Goal: Information Seeking & Learning: Find contact information

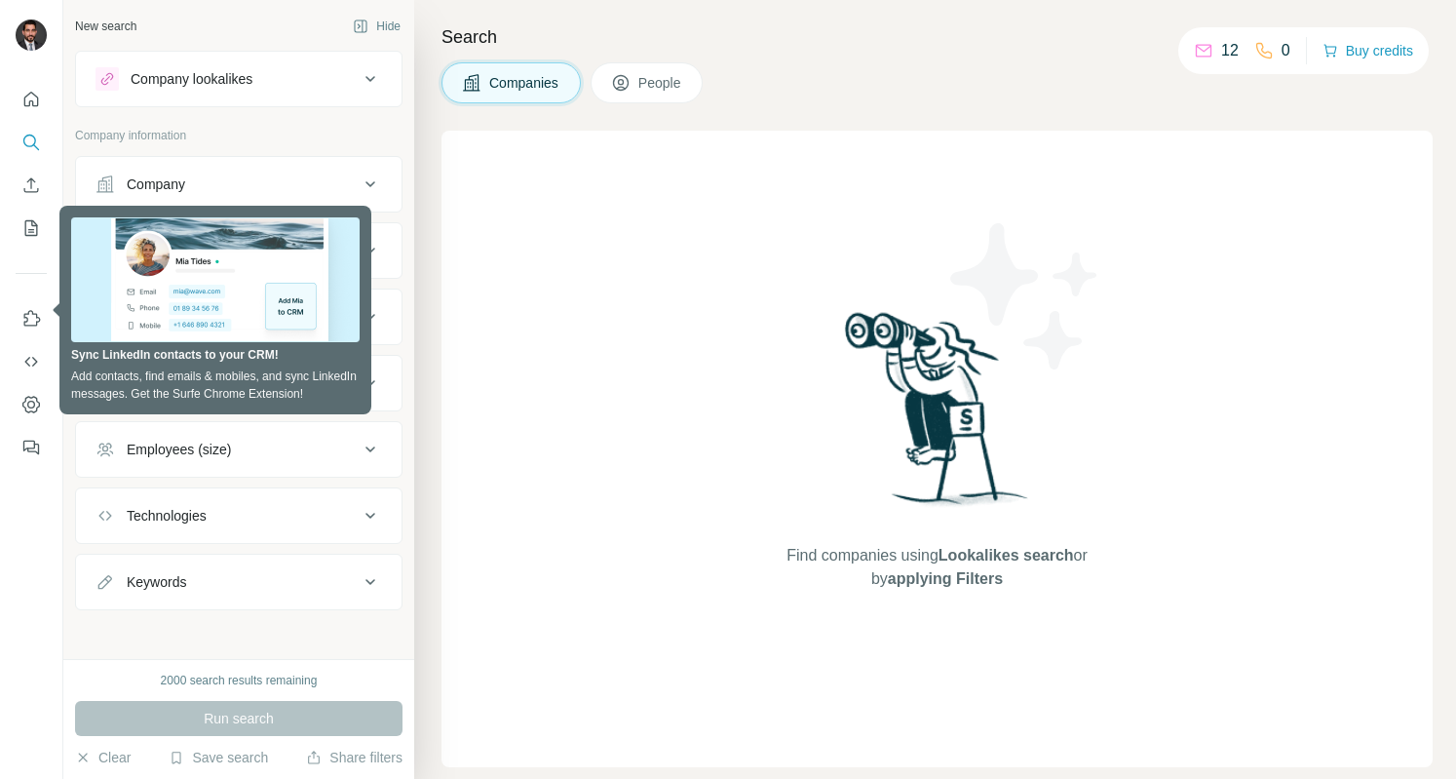
click at [1053, 64] on div "Companies People" at bounding box center [937, 82] width 991 height 41
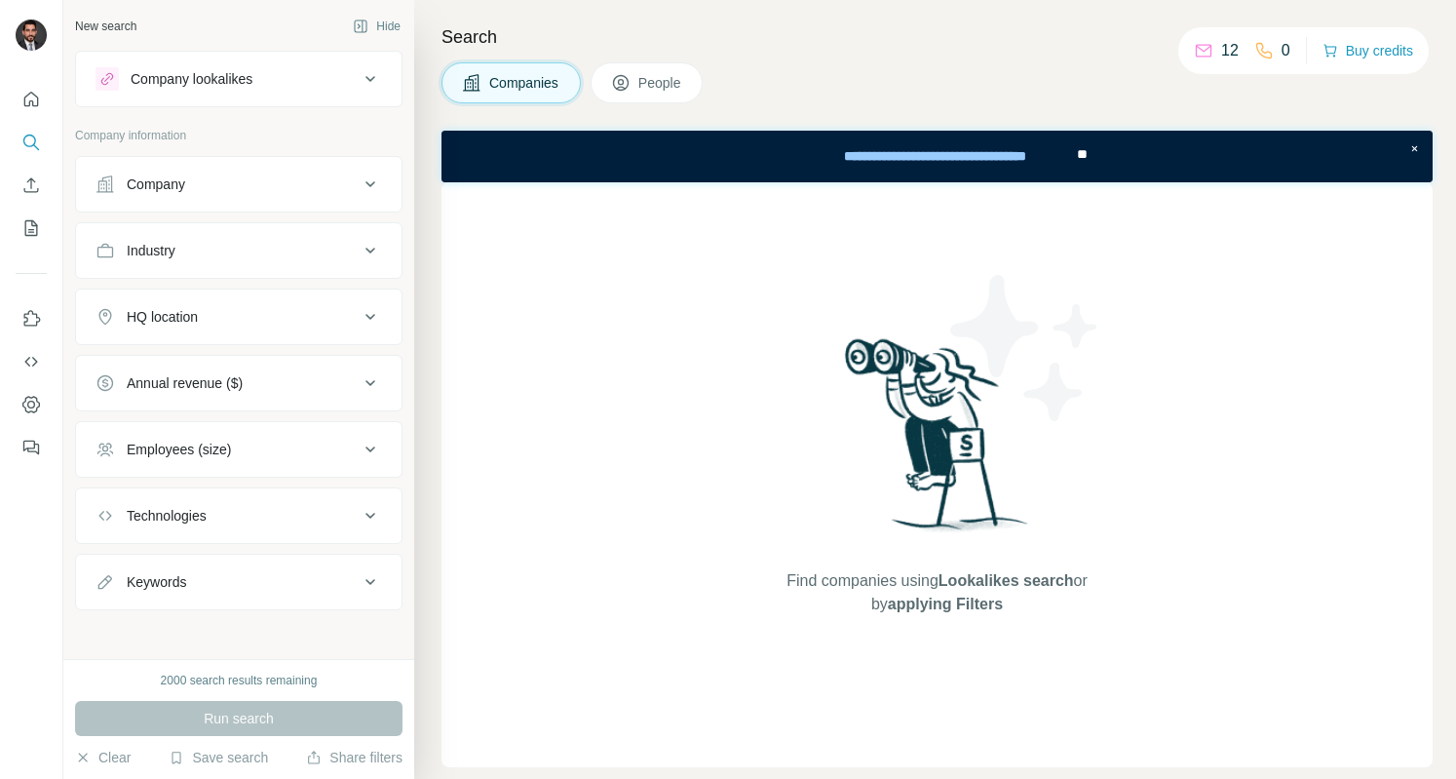
click at [152, 178] on div "Company" at bounding box center [156, 183] width 58 height 19
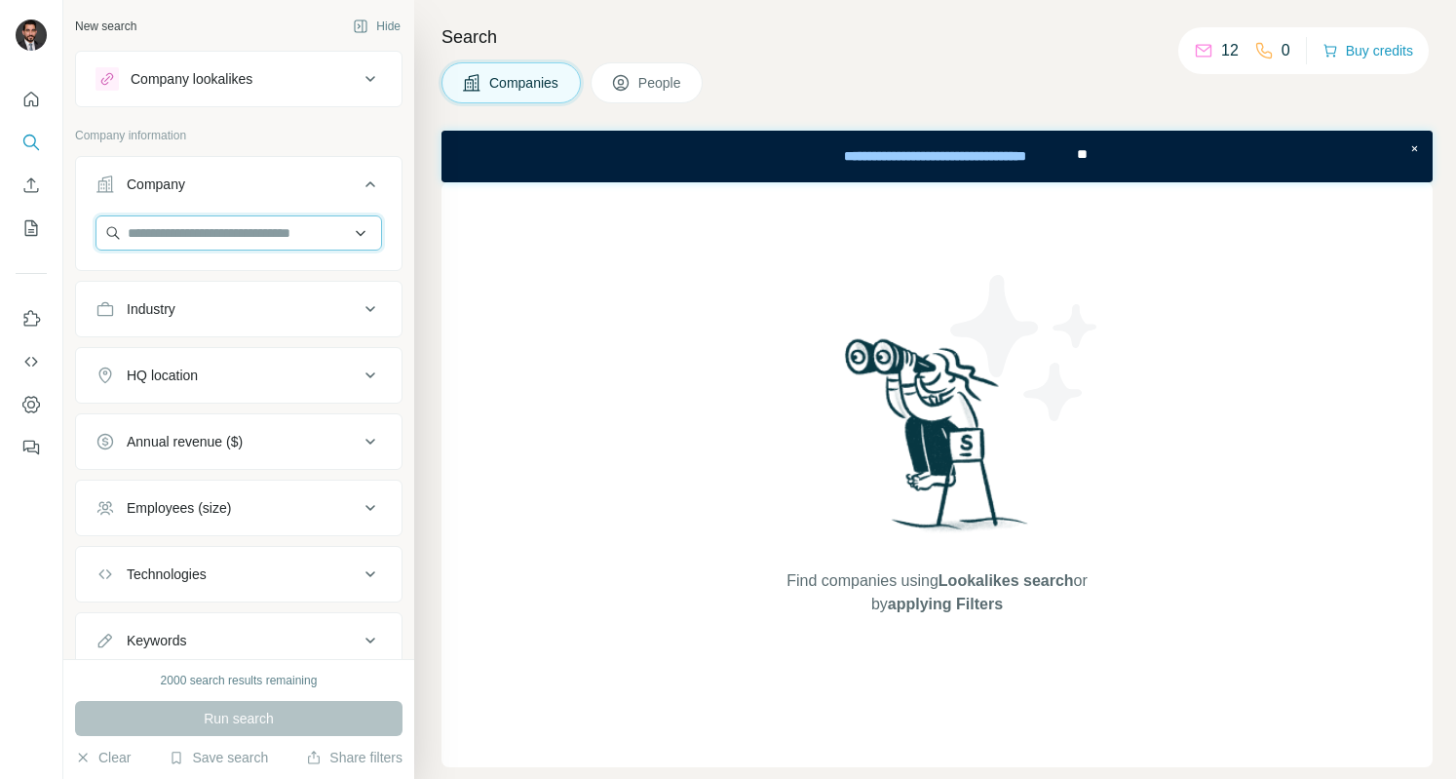
click at [162, 243] on input "text" at bounding box center [239, 232] width 287 height 35
type input "**********"
click at [216, 286] on div "No results" at bounding box center [230, 277] width 262 height 39
click at [221, 228] on input "text" at bounding box center [239, 232] width 287 height 35
click at [281, 131] on p "Company information" at bounding box center [239, 136] width 328 height 18
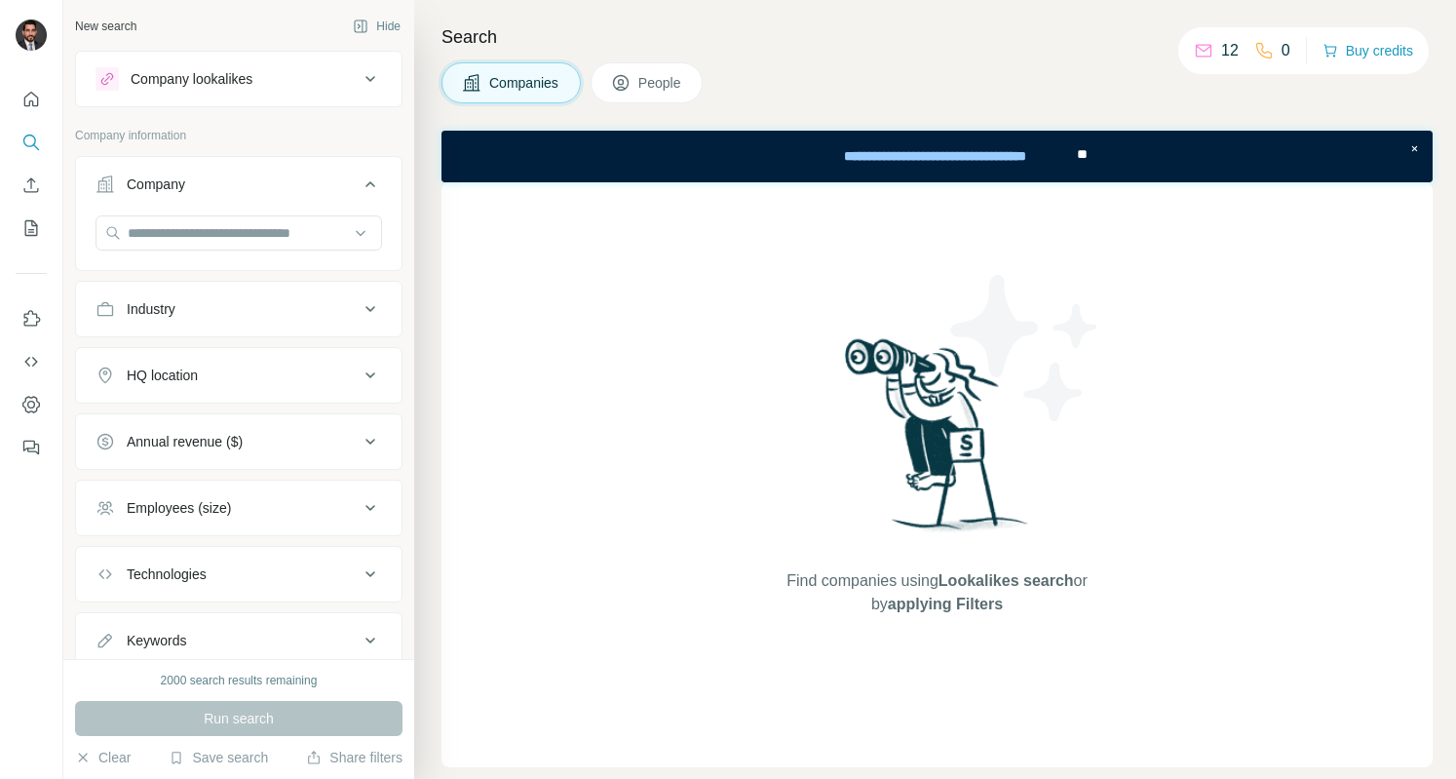
click at [518, 81] on span "Companies" at bounding box center [524, 82] width 71 height 19
click at [257, 229] on input "text" at bounding box center [239, 232] width 287 height 35
click at [168, 184] on div "Company" at bounding box center [156, 183] width 58 height 19
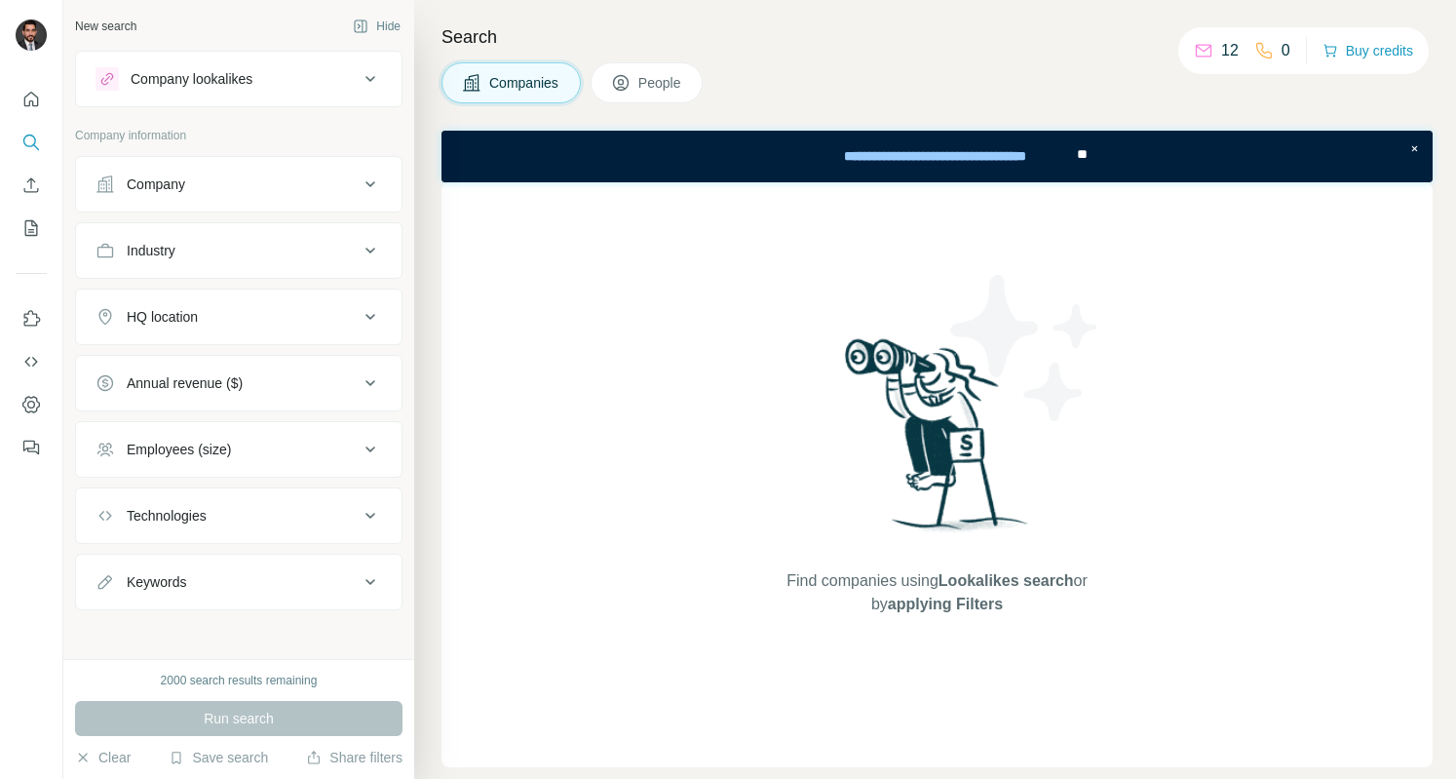
click at [168, 184] on div "Company" at bounding box center [156, 183] width 58 height 19
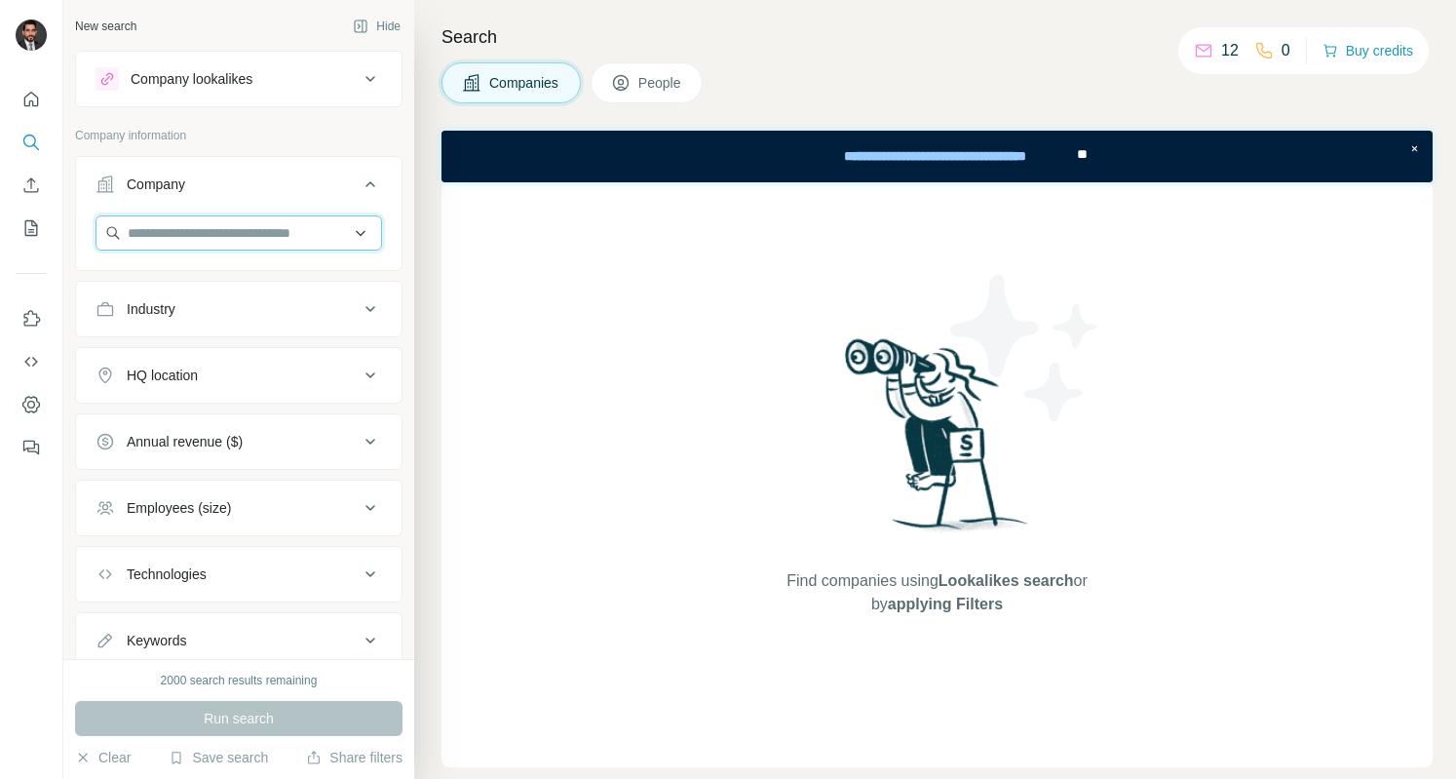
click at [162, 237] on input "text" at bounding box center [239, 232] width 287 height 35
click at [204, 228] on input "**********" at bounding box center [239, 232] width 287 height 35
type input "*****"
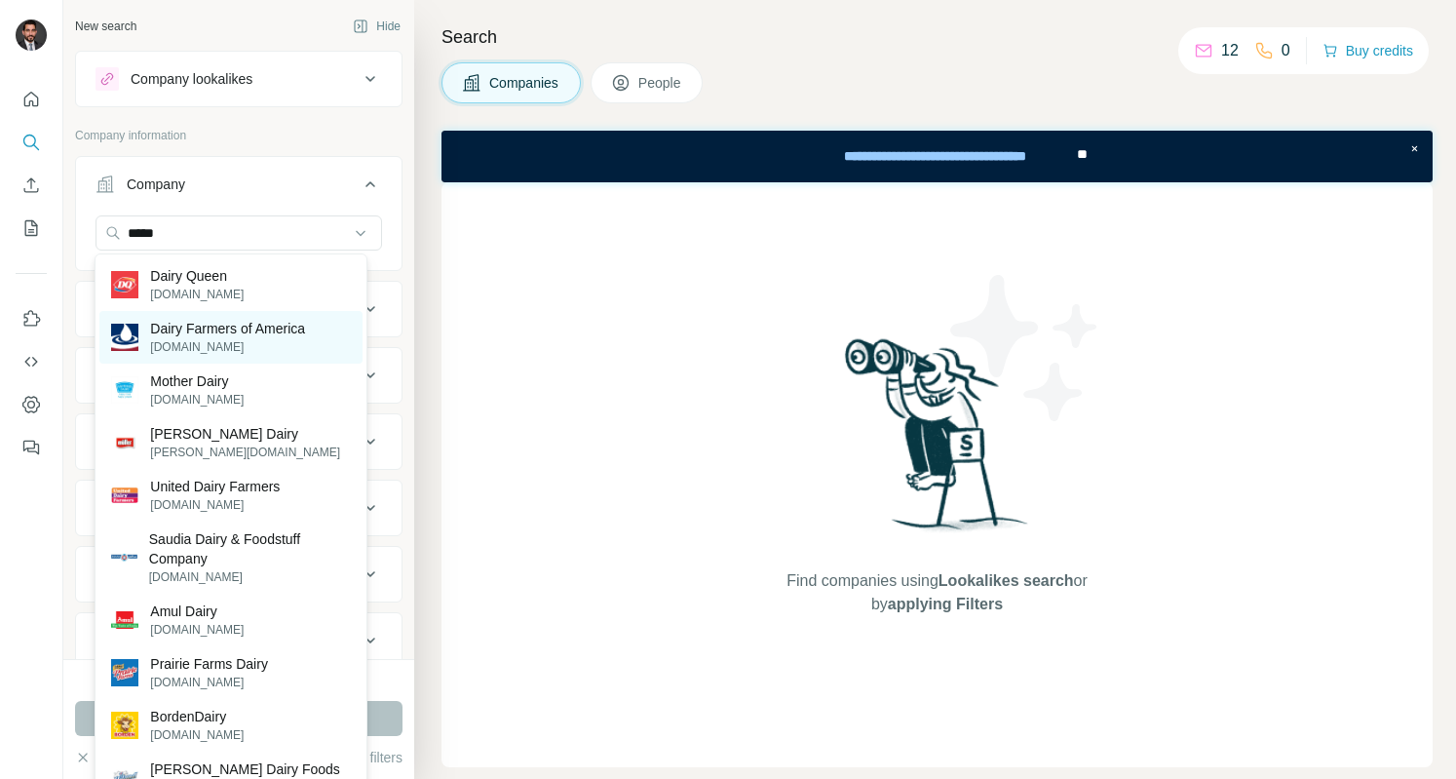
click at [203, 327] on p "Dairy Farmers of America" at bounding box center [227, 328] width 155 height 19
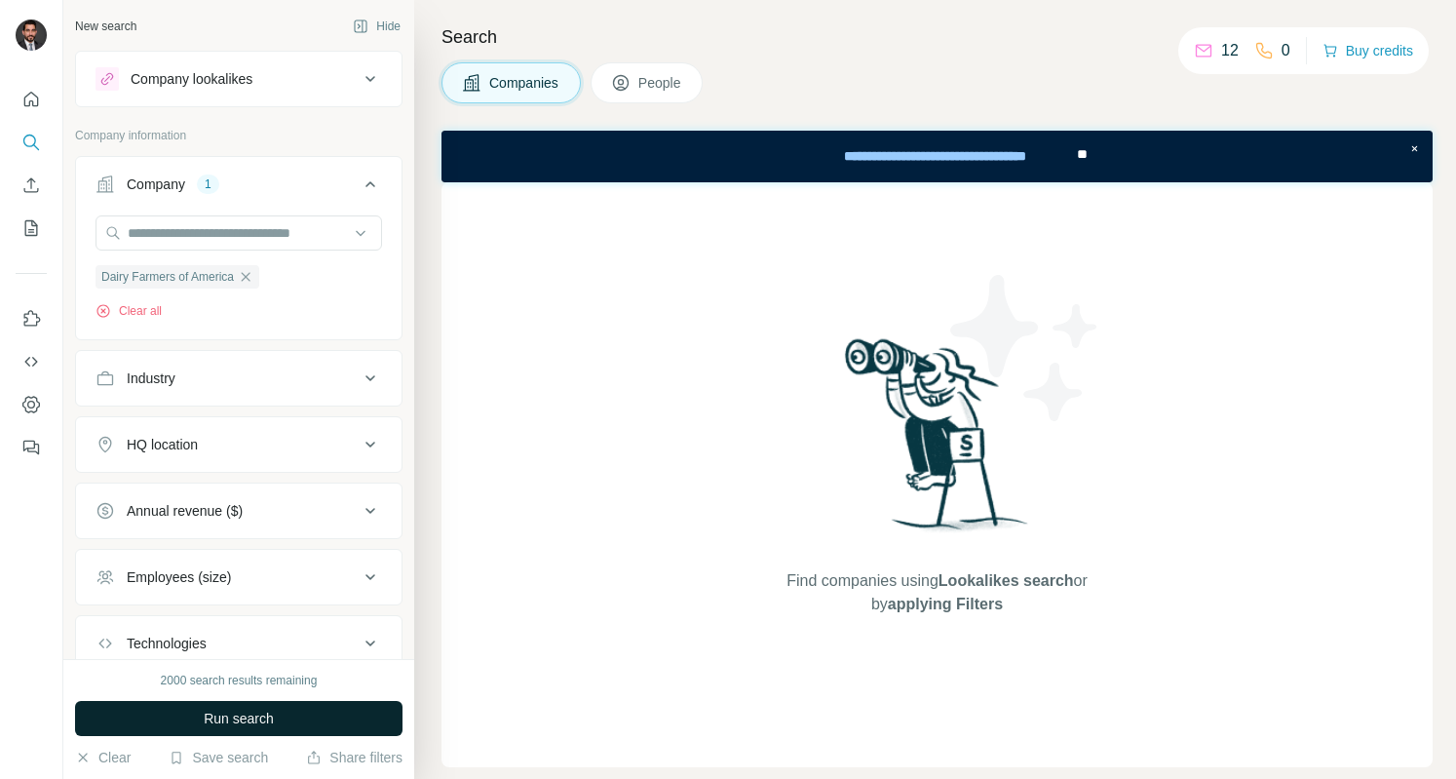
click at [205, 719] on span "Run search" at bounding box center [239, 718] width 70 height 19
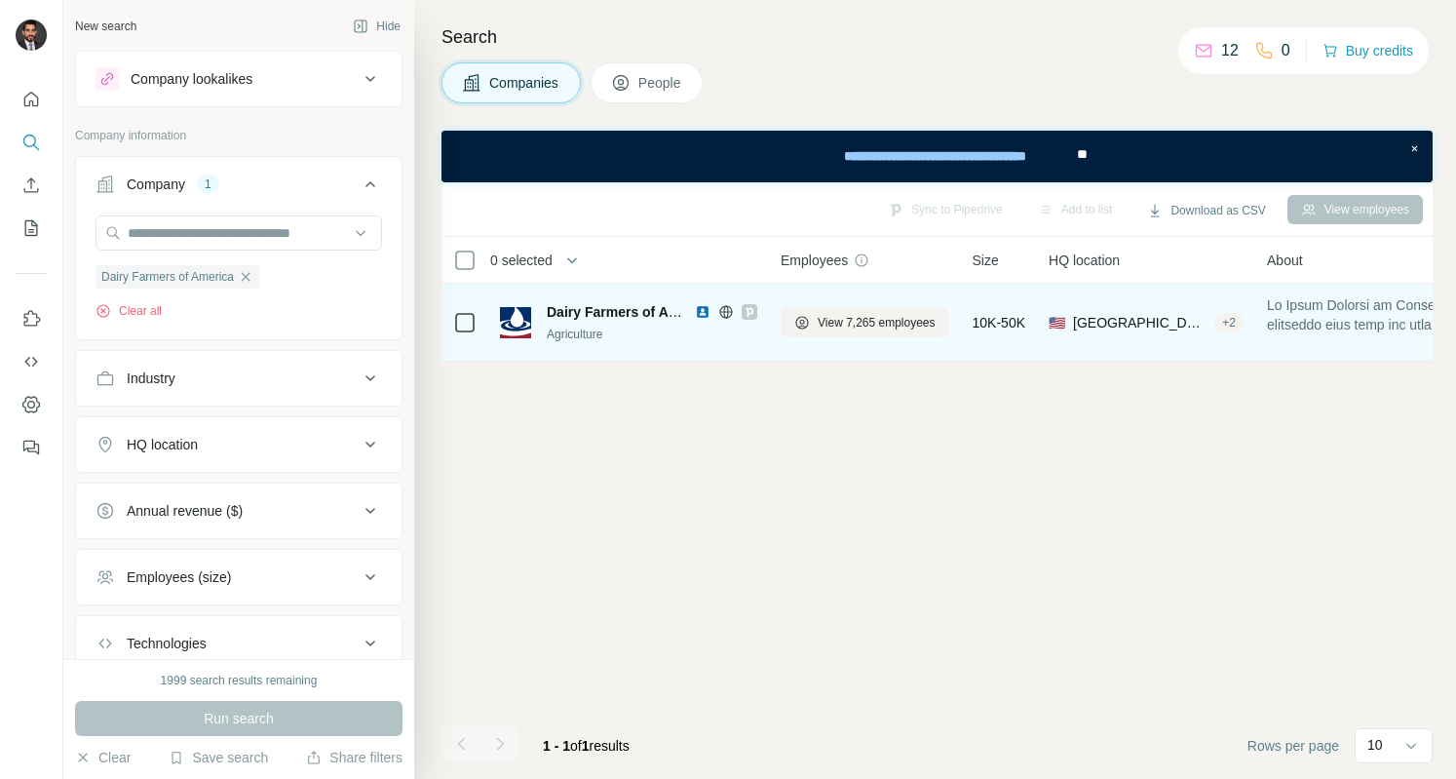
click at [595, 307] on span "Dairy Farmers of America" at bounding box center [630, 312] width 166 height 16
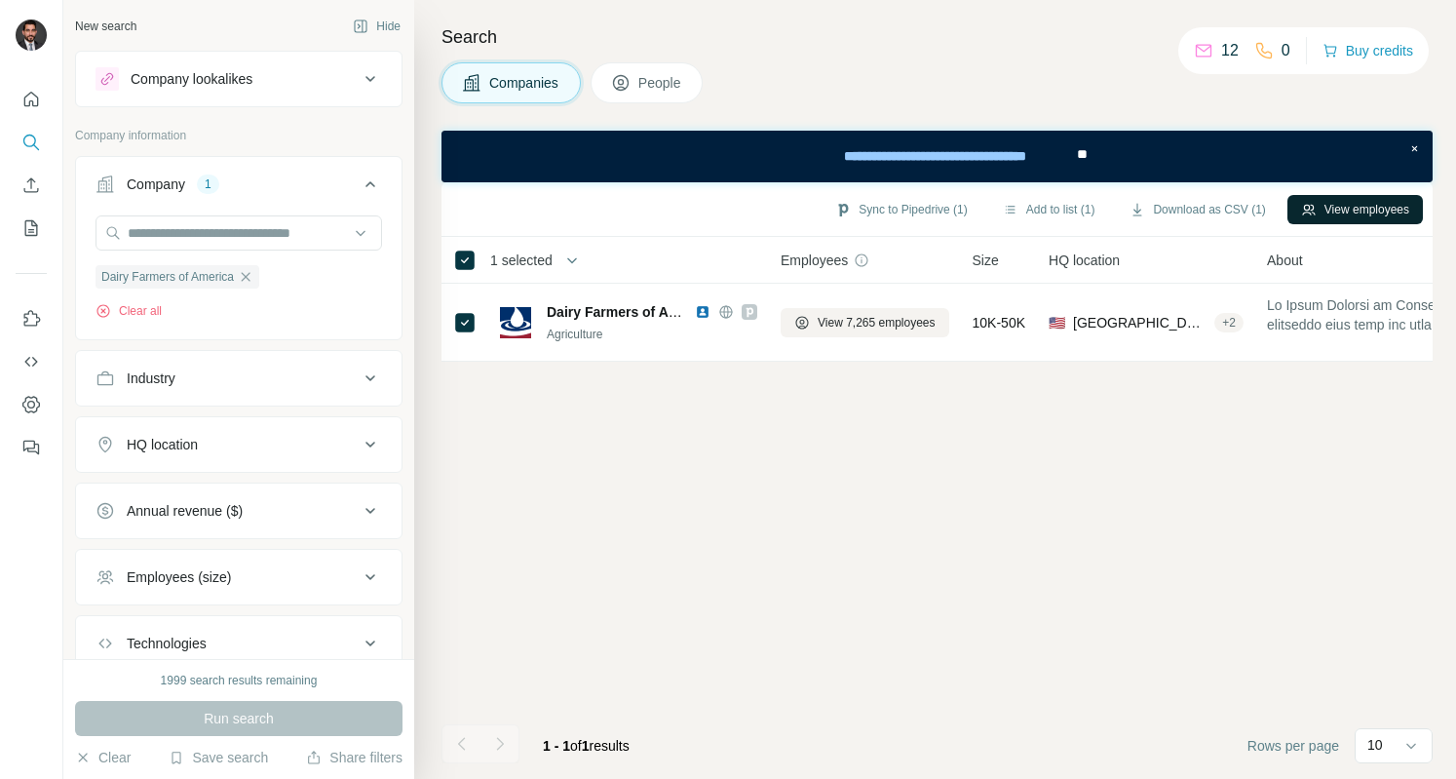
click at [1337, 211] on button "View employees" at bounding box center [1355, 209] width 135 height 29
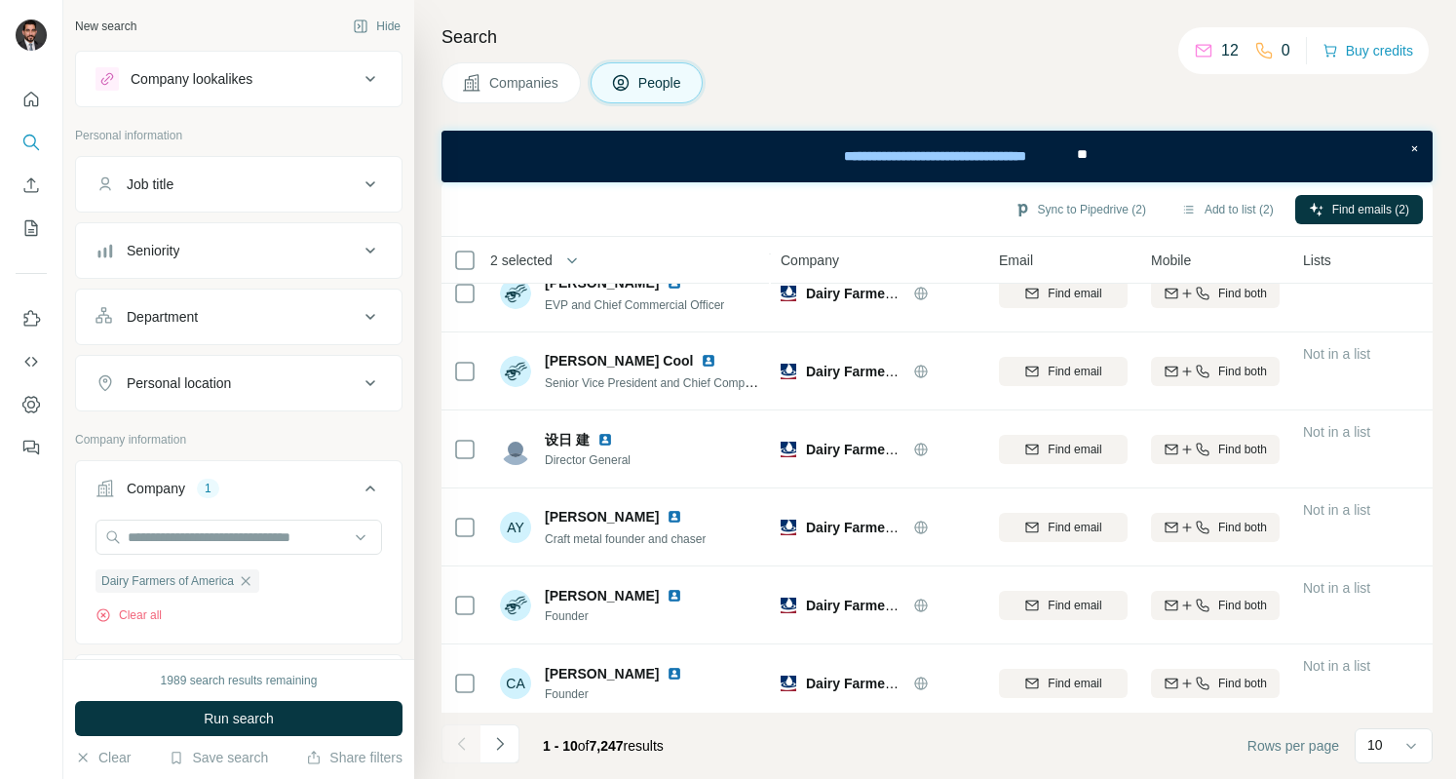
scroll to position [359, 0]
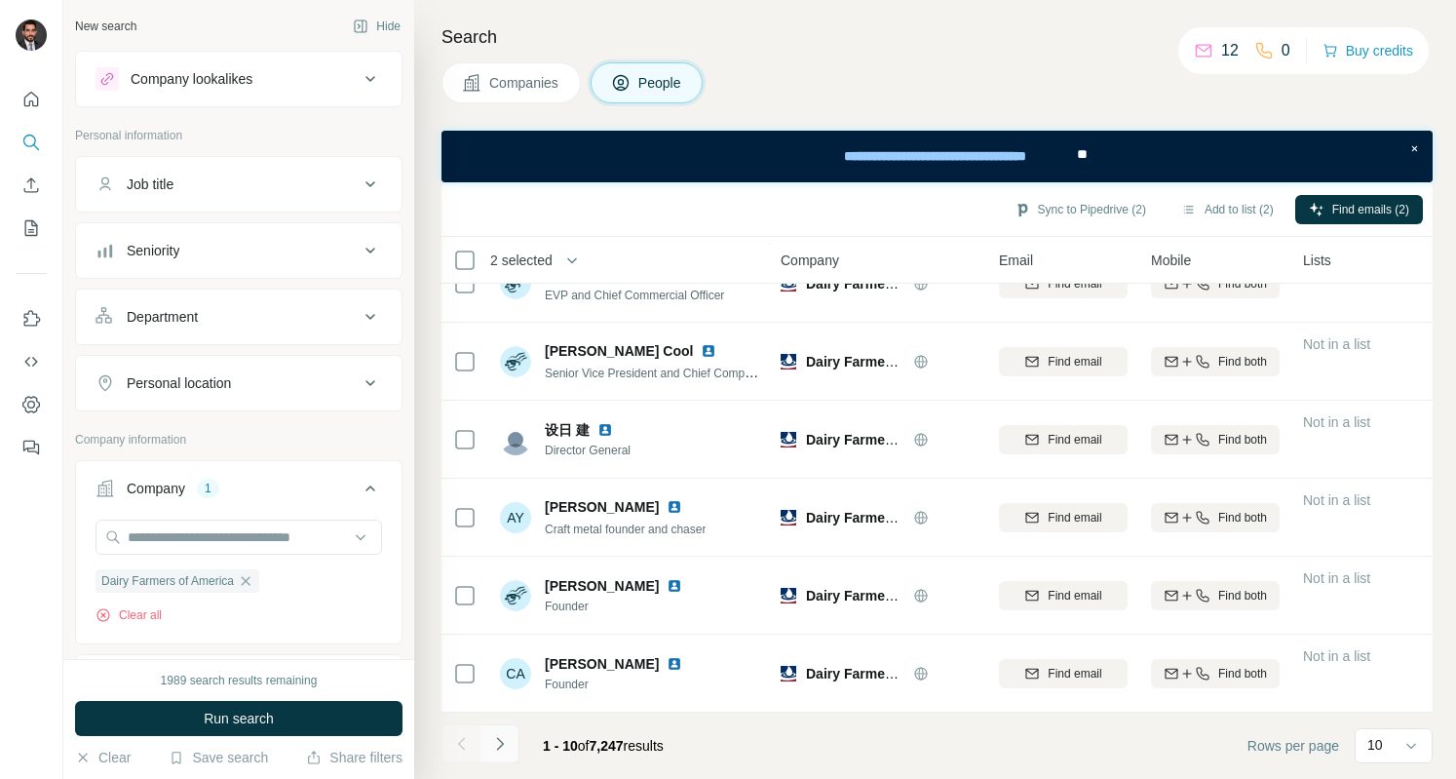
click at [505, 757] on button "Navigate to next page" at bounding box center [500, 743] width 39 height 39
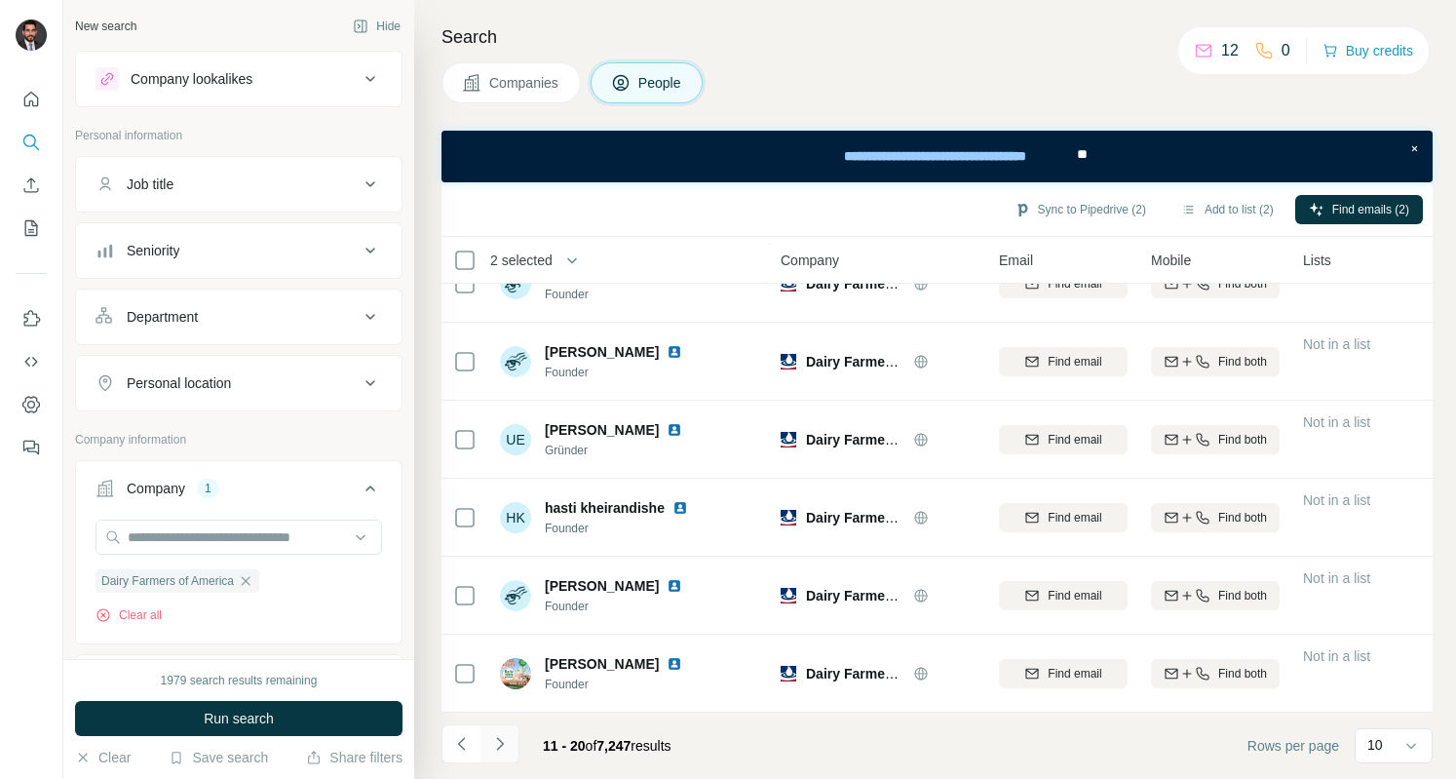
click at [498, 746] on icon "Navigate to next page" at bounding box center [499, 743] width 19 height 19
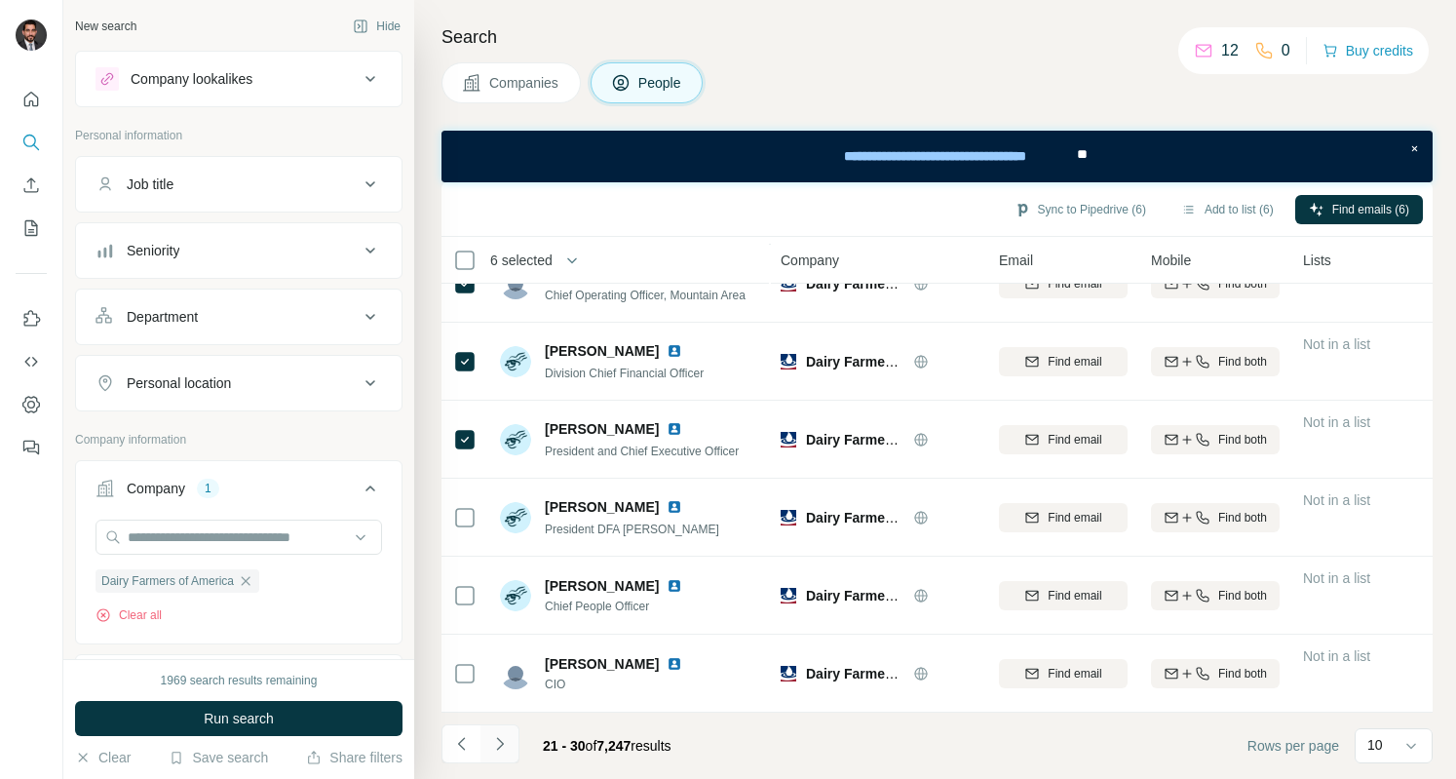
click at [504, 746] on icon "Navigate to next page" at bounding box center [499, 743] width 19 height 19
click at [505, 744] on icon "Navigate to next page" at bounding box center [499, 743] width 19 height 19
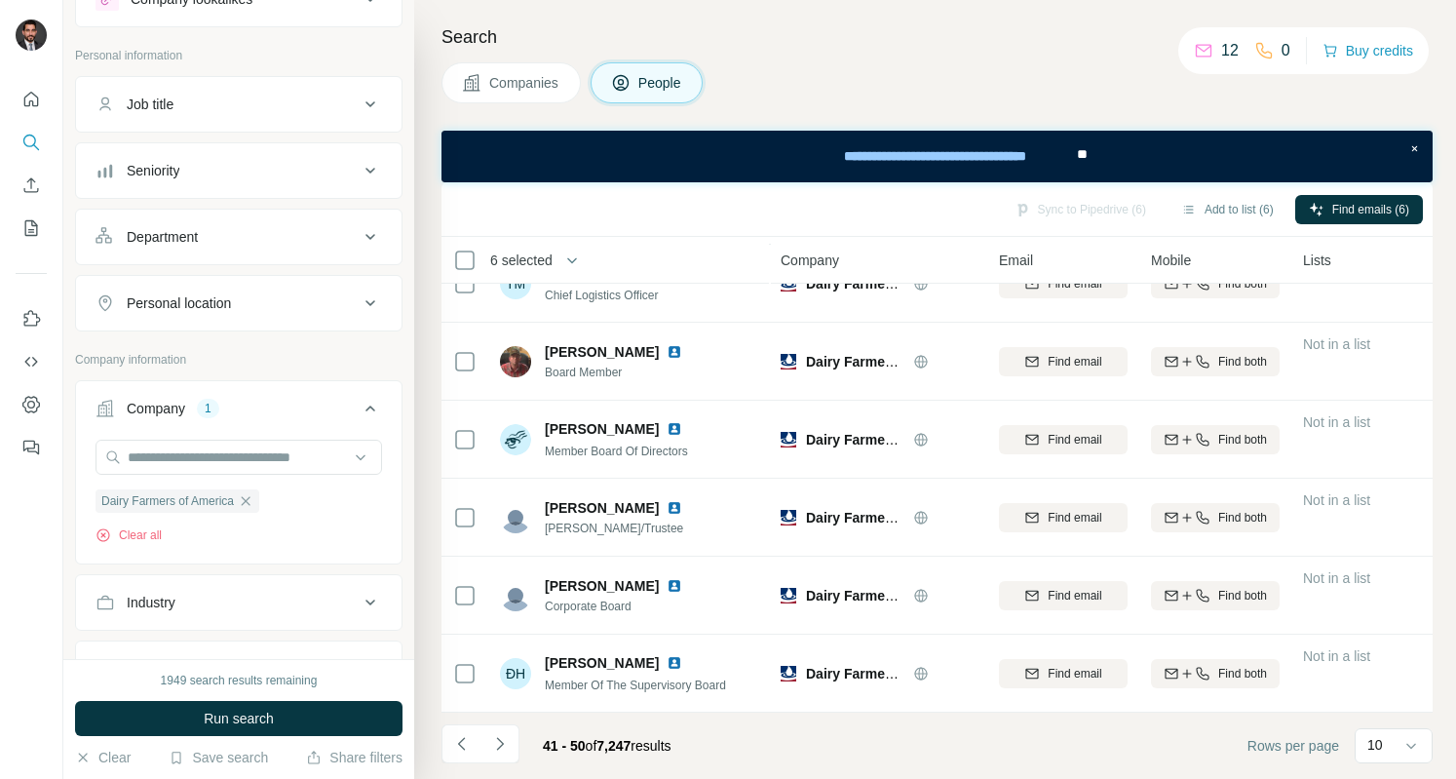
scroll to position [0, 0]
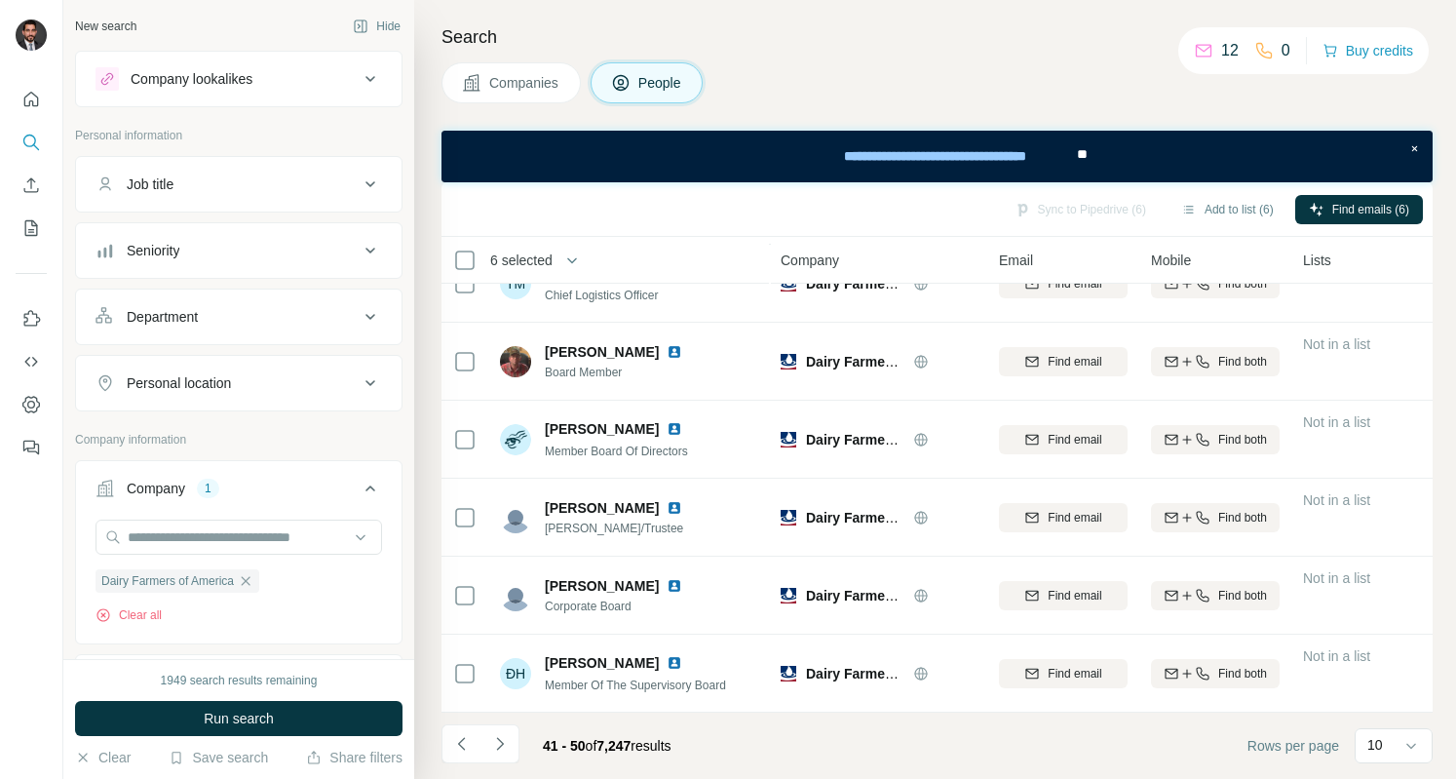
click at [359, 315] on icon at bounding box center [370, 316] width 23 height 23
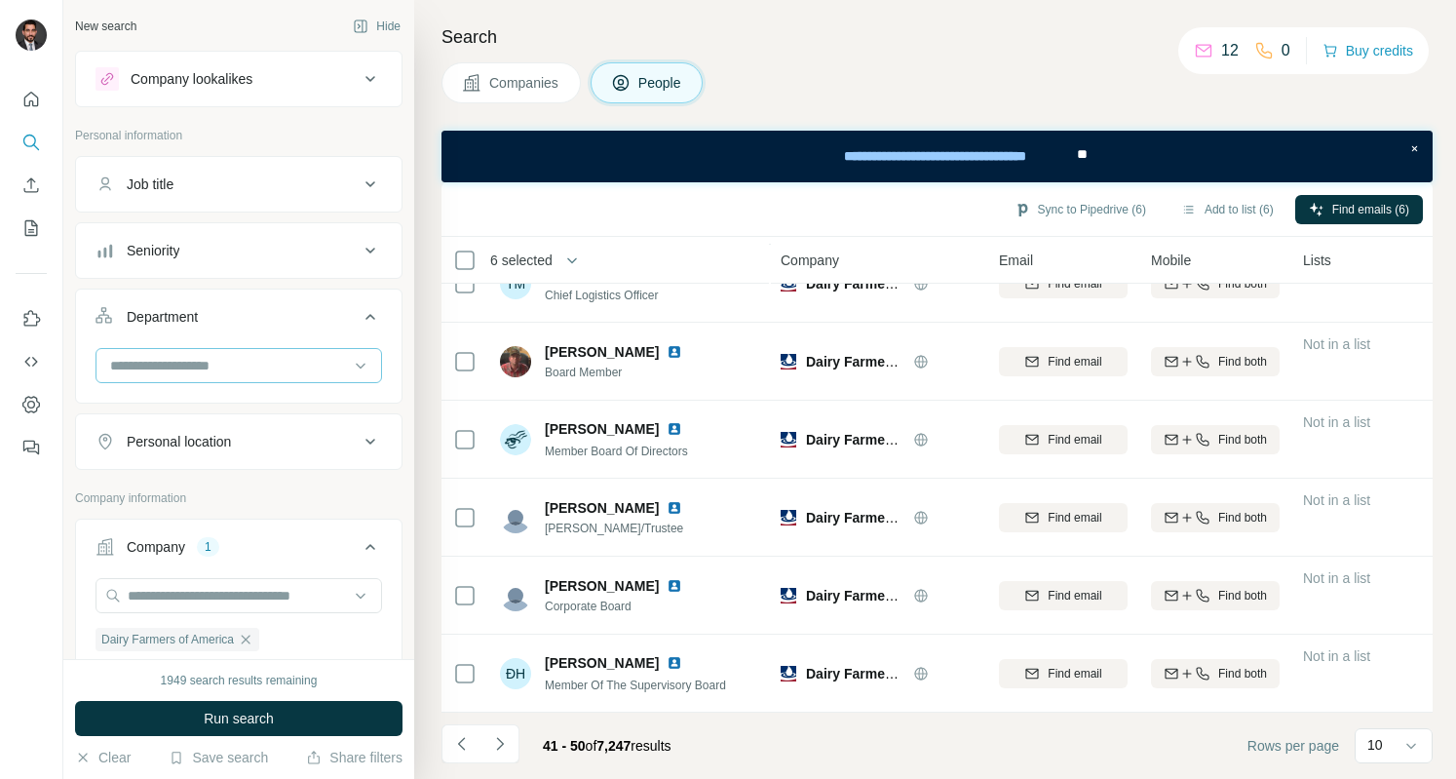
click at [267, 364] on input at bounding box center [228, 365] width 241 height 21
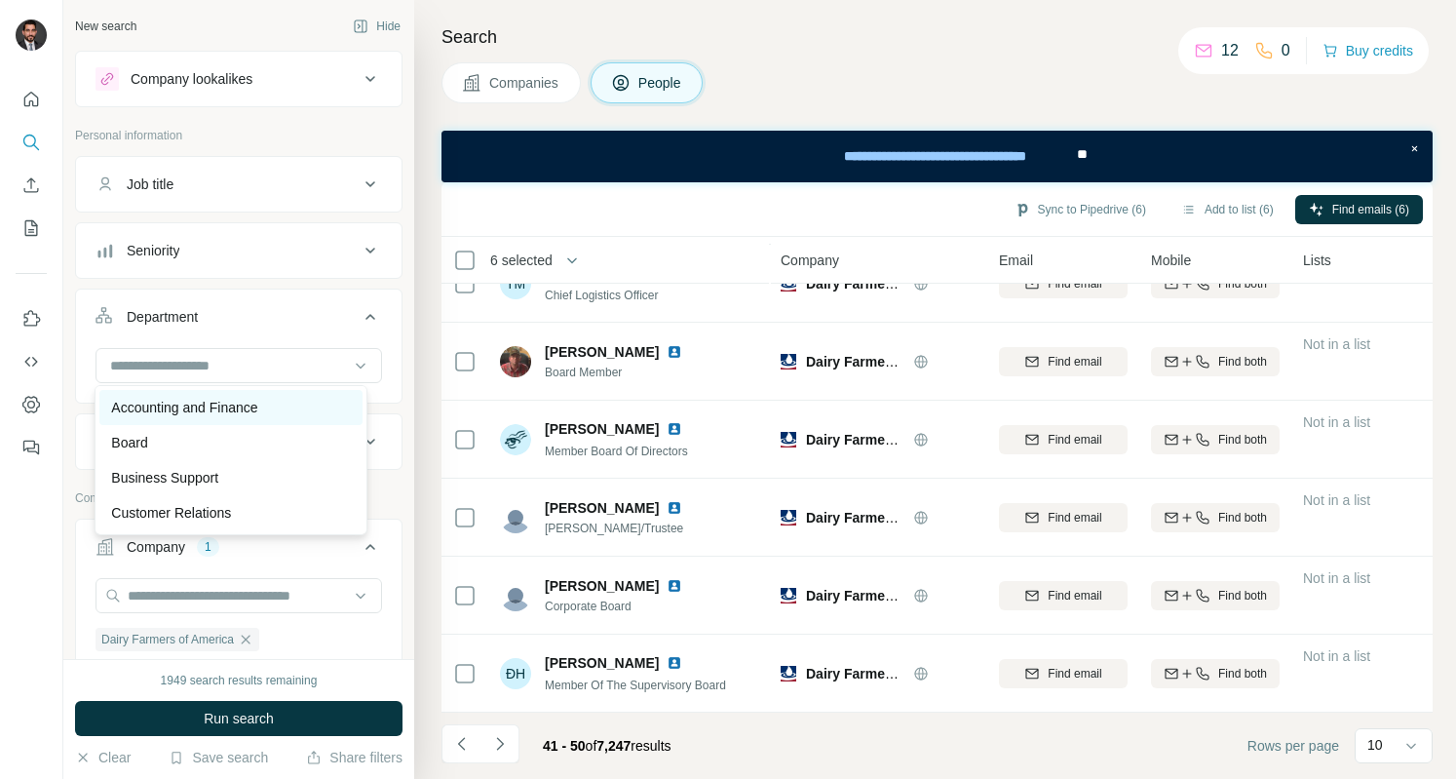
click at [223, 404] on p "Accounting and Finance" at bounding box center [184, 407] width 146 height 19
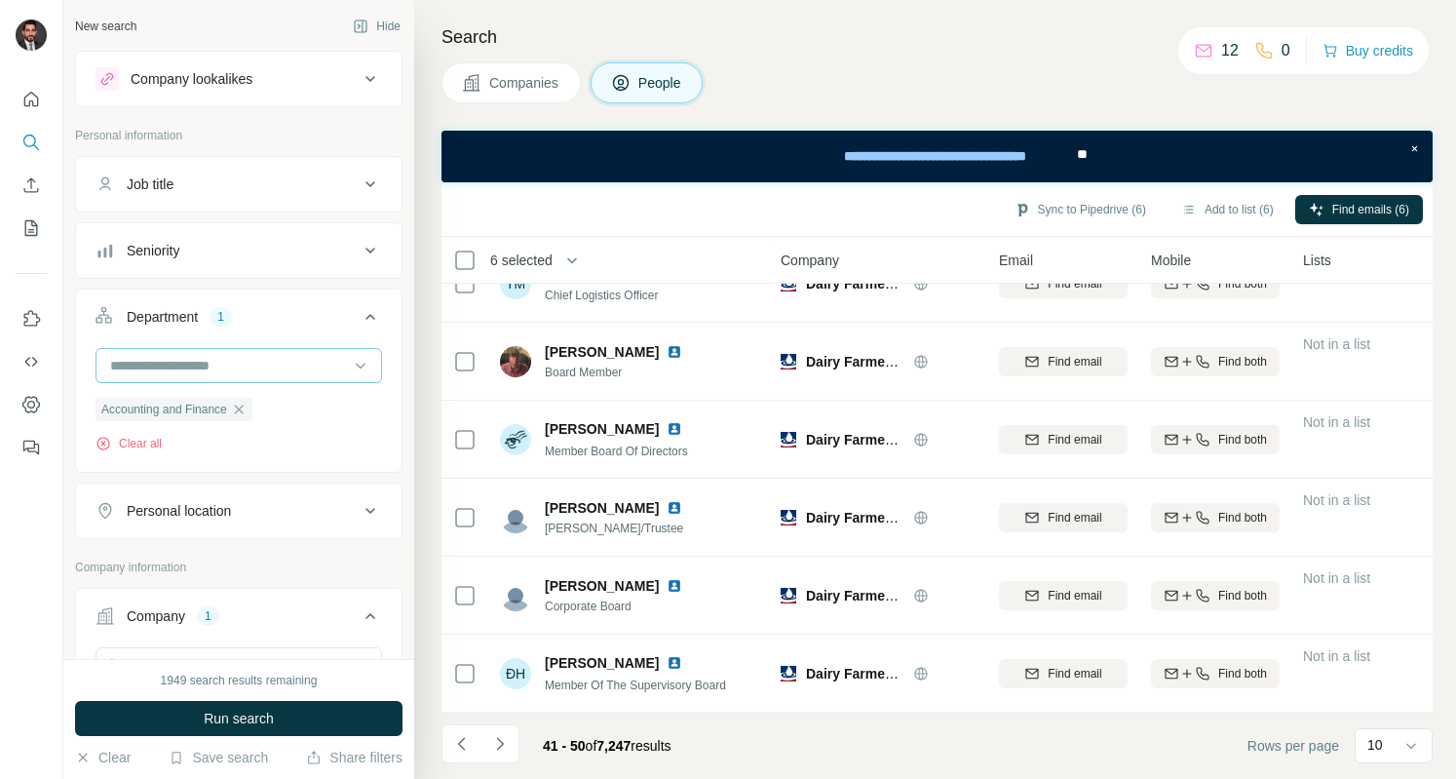
click at [261, 367] on input at bounding box center [228, 365] width 241 height 21
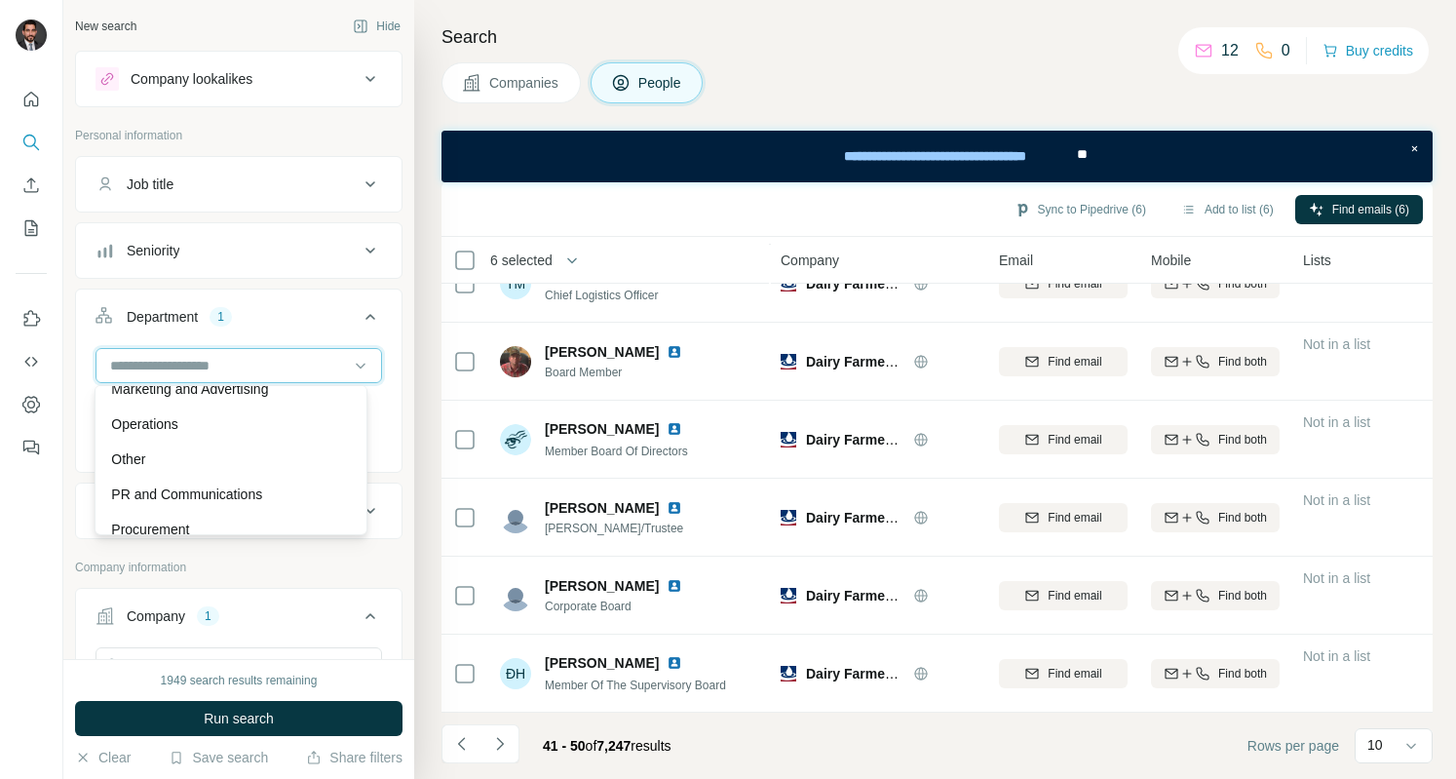
scroll to position [484, 0]
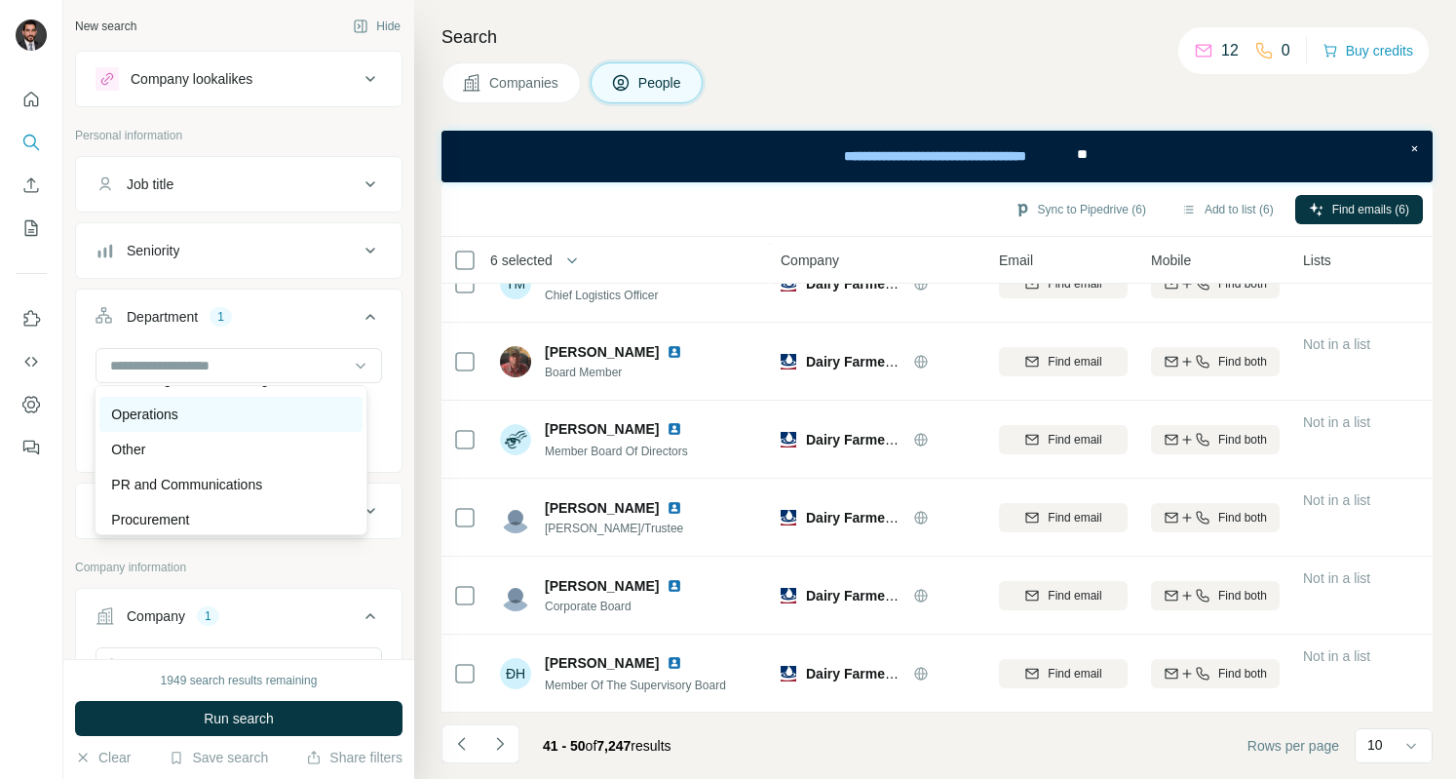
click at [206, 414] on div "Operations" at bounding box center [230, 414] width 239 height 19
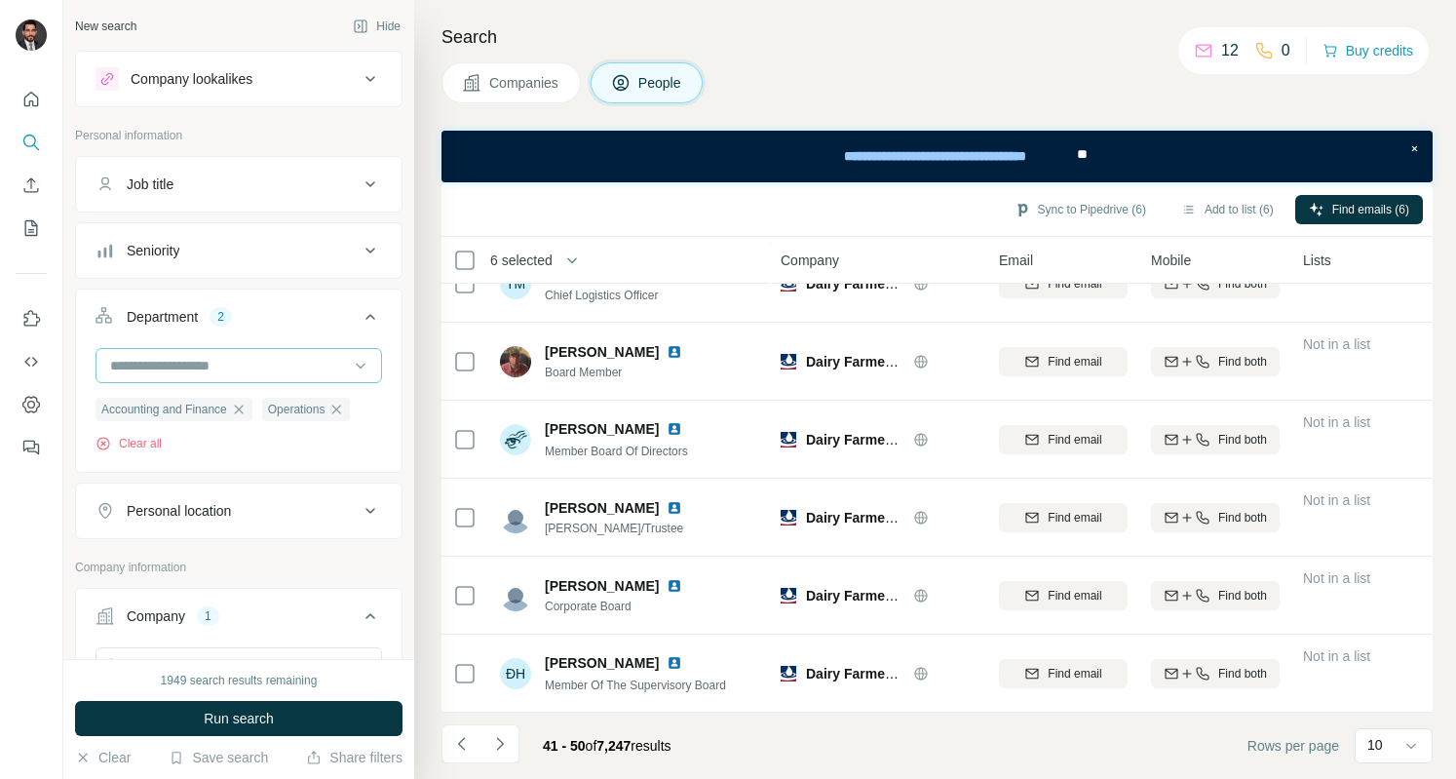
click at [271, 367] on input at bounding box center [228, 365] width 241 height 21
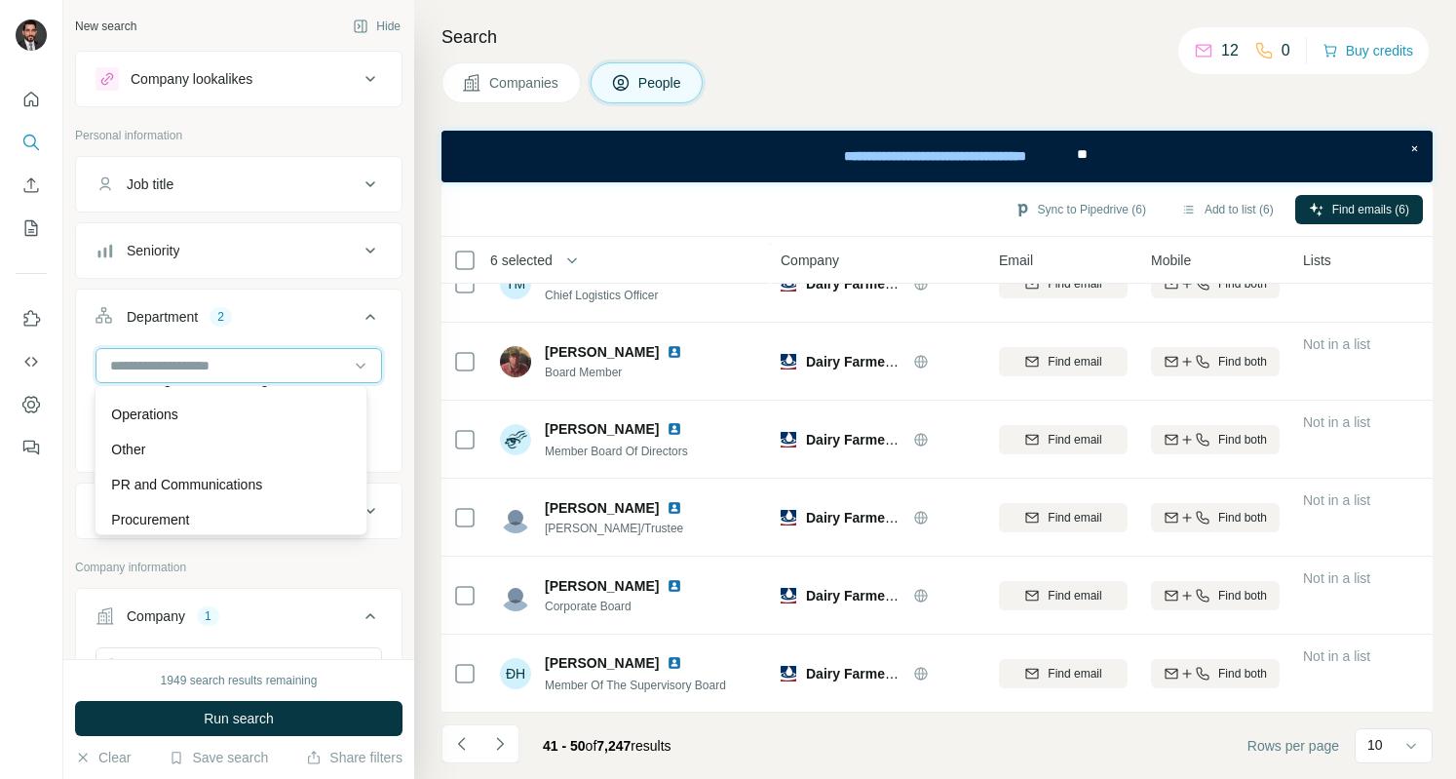
scroll to position [702, 0]
click at [216, 510] on div "Supply Chain" at bounding box center [230, 512] width 239 height 19
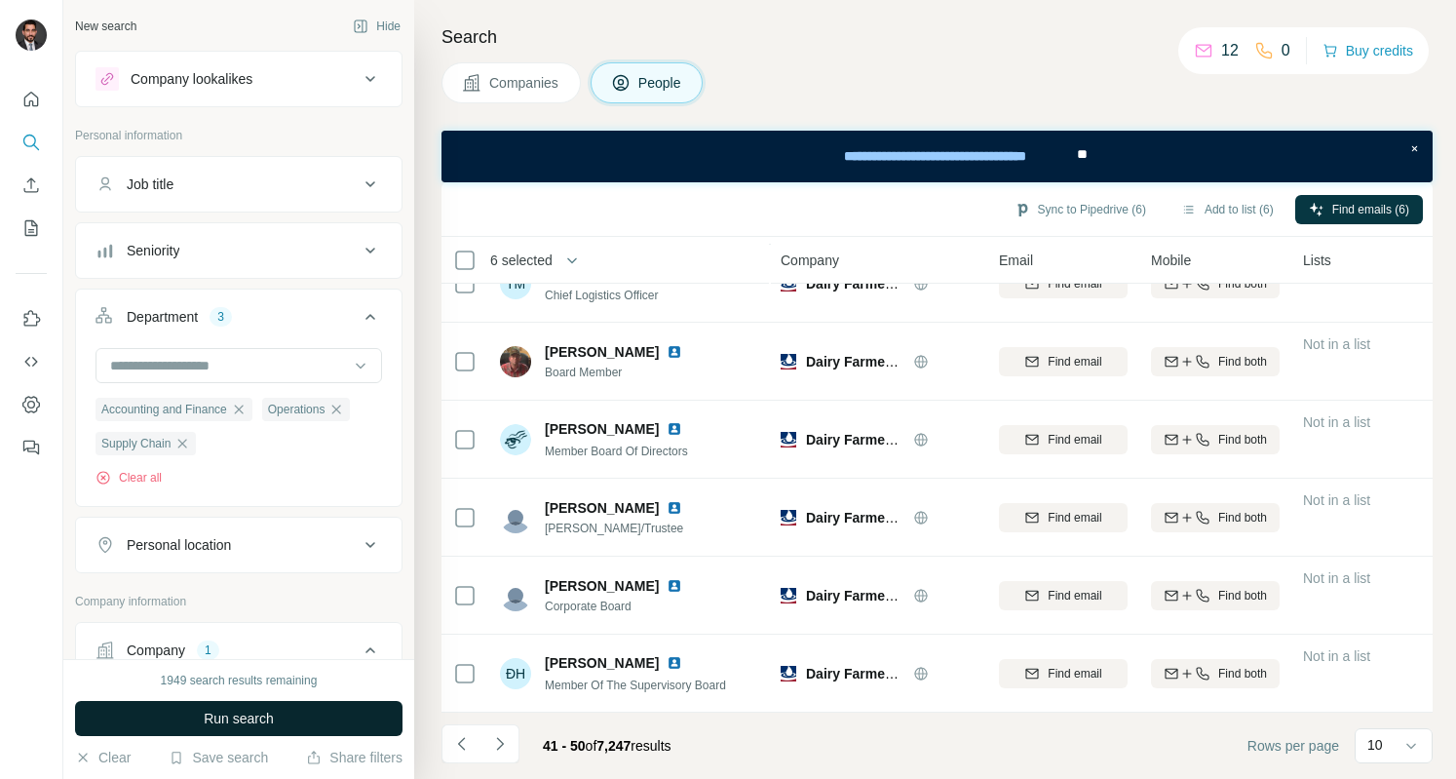
click at [255, 722] on span "Run search" at bounding box center [239, 718] width 70 height 19
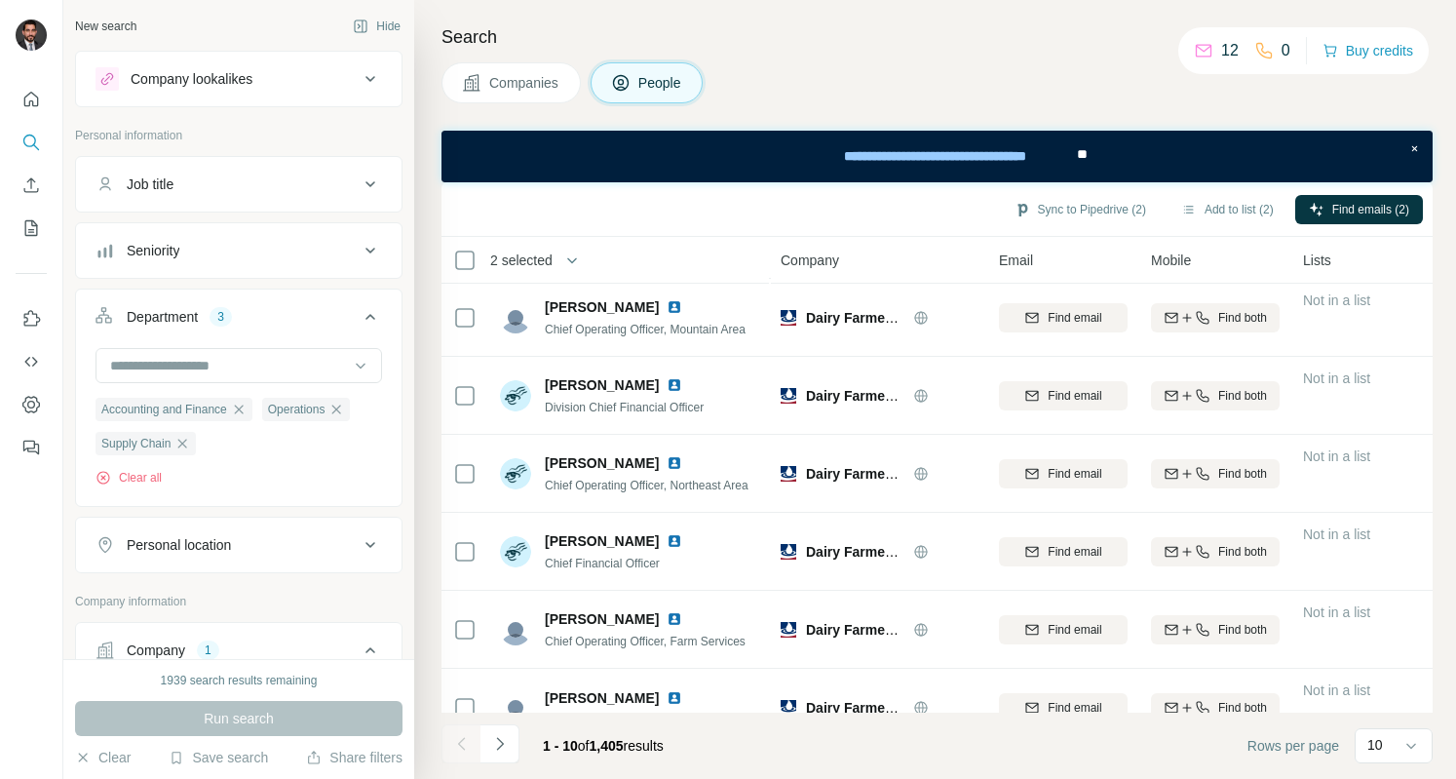
scroll to position [359, 0]
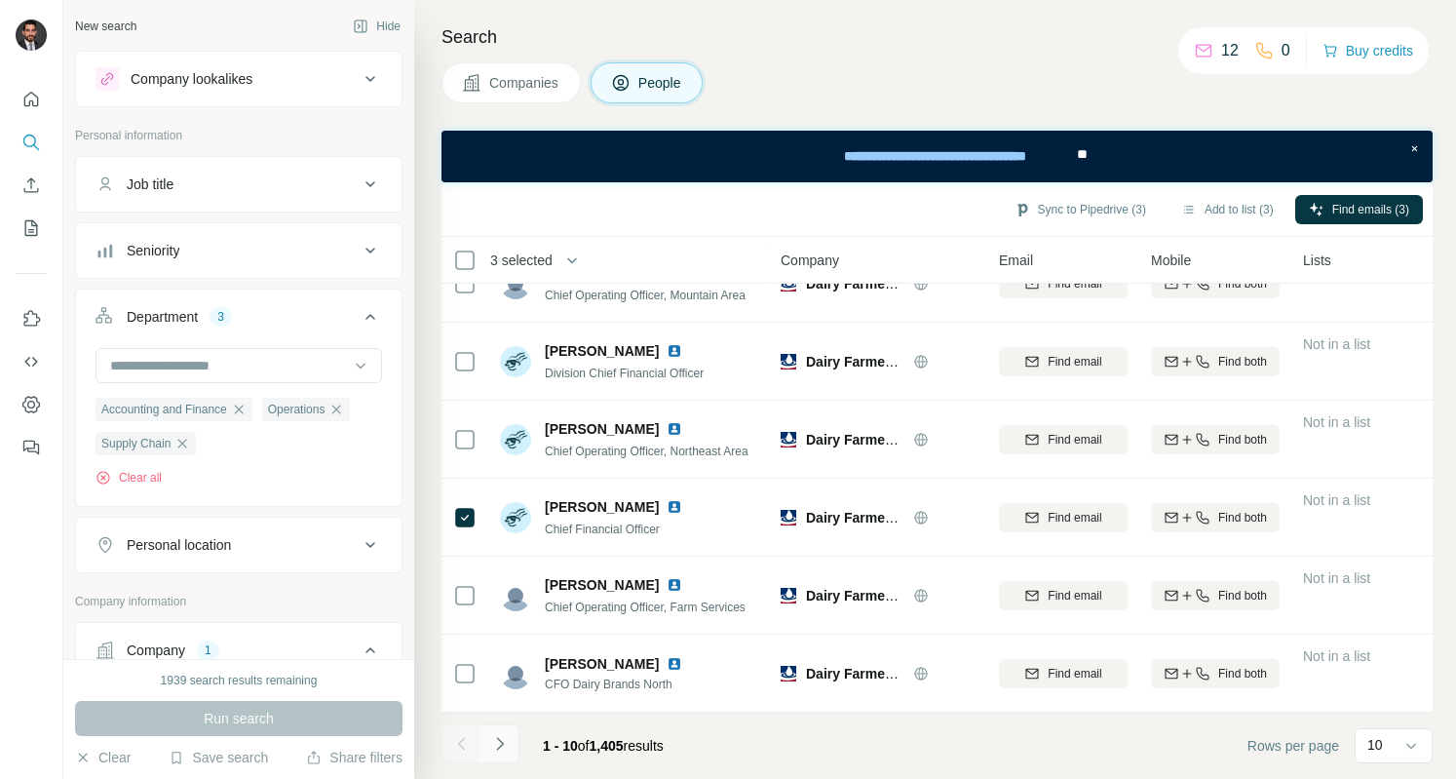
click at [503, 746] on icon "Navigate to next page" at bounding box center [499, 743] width 19 height 19
click at [495, 748] on icon "Navigate to next page" at bounding box center [499, 743] width 19 height 19
click at [498, 752] on icon "Navigate to next page" at bounding box center [499, 743] width 19 height 19
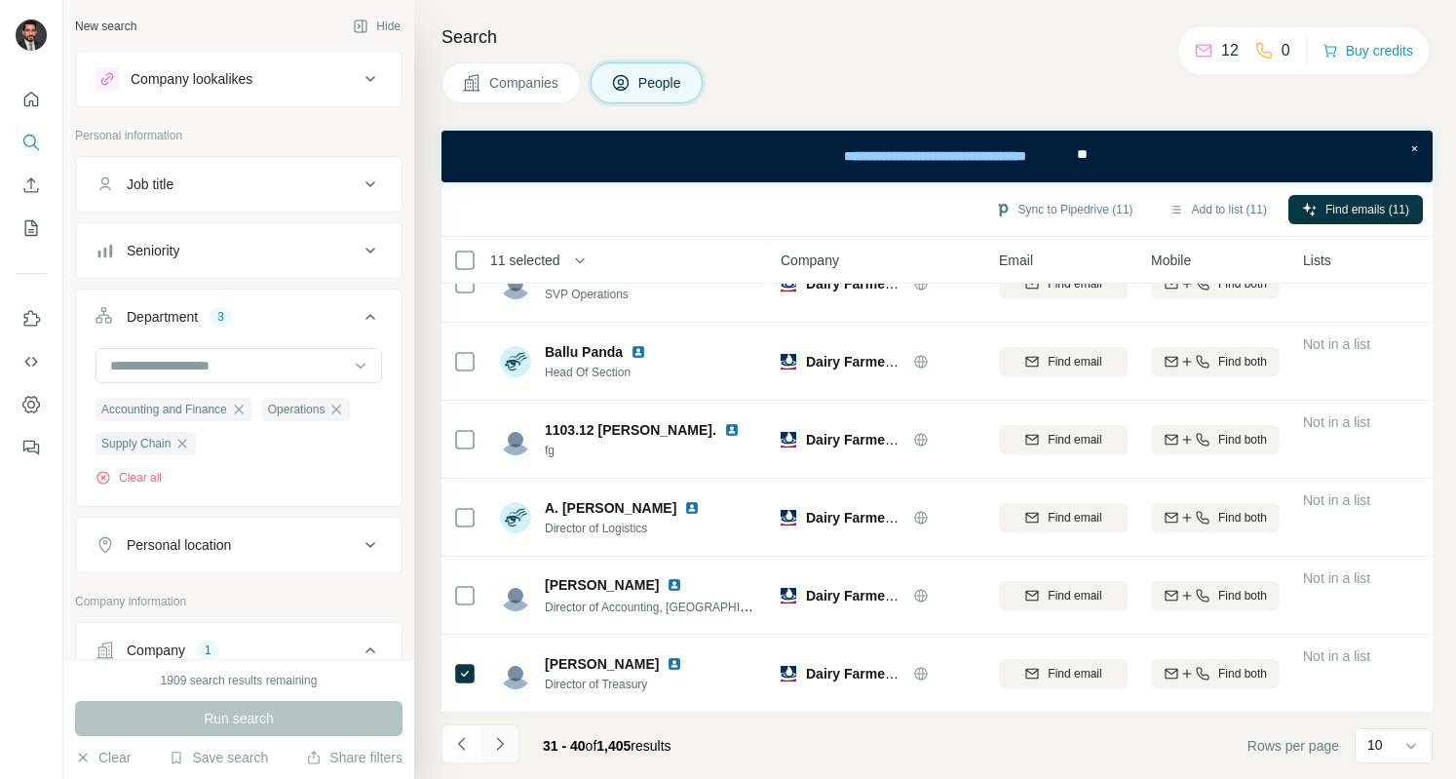
click at [495, 744] on icon "Navigate to next page" at bounding box center [499, 743] width 19 height 19
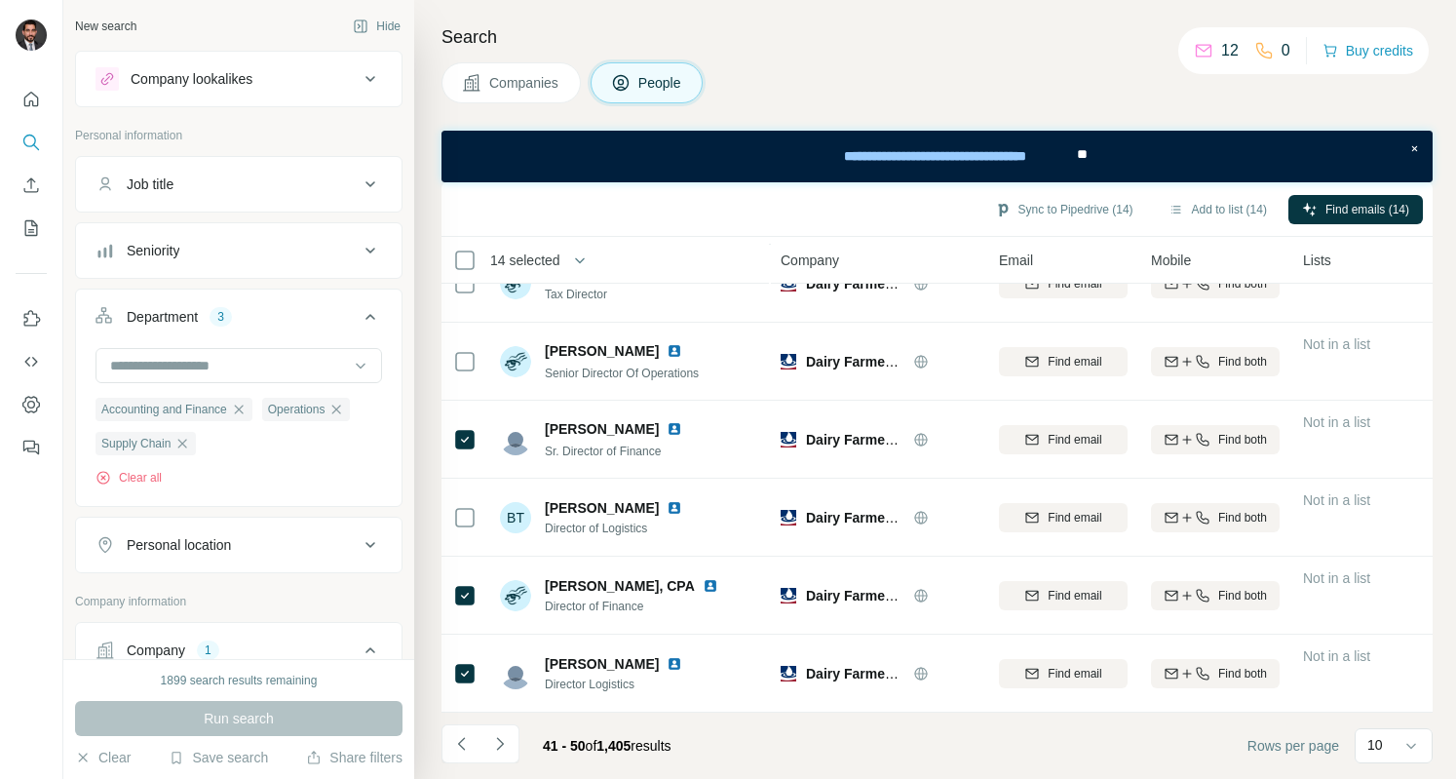
scroll to position [0, 0]
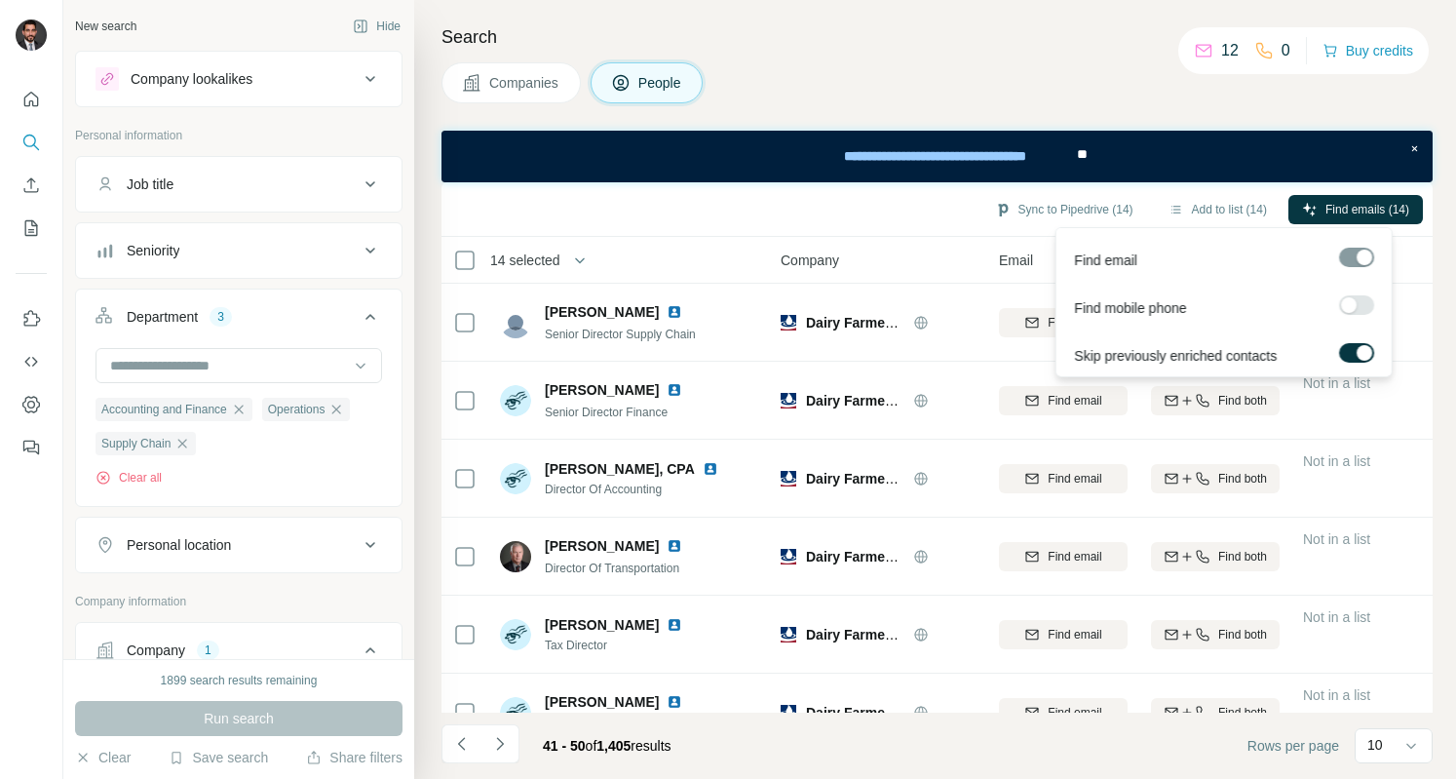
click at [1357, 204] on span "Find emails (14)" at bounding box center [1368, 210] width 84 height 18
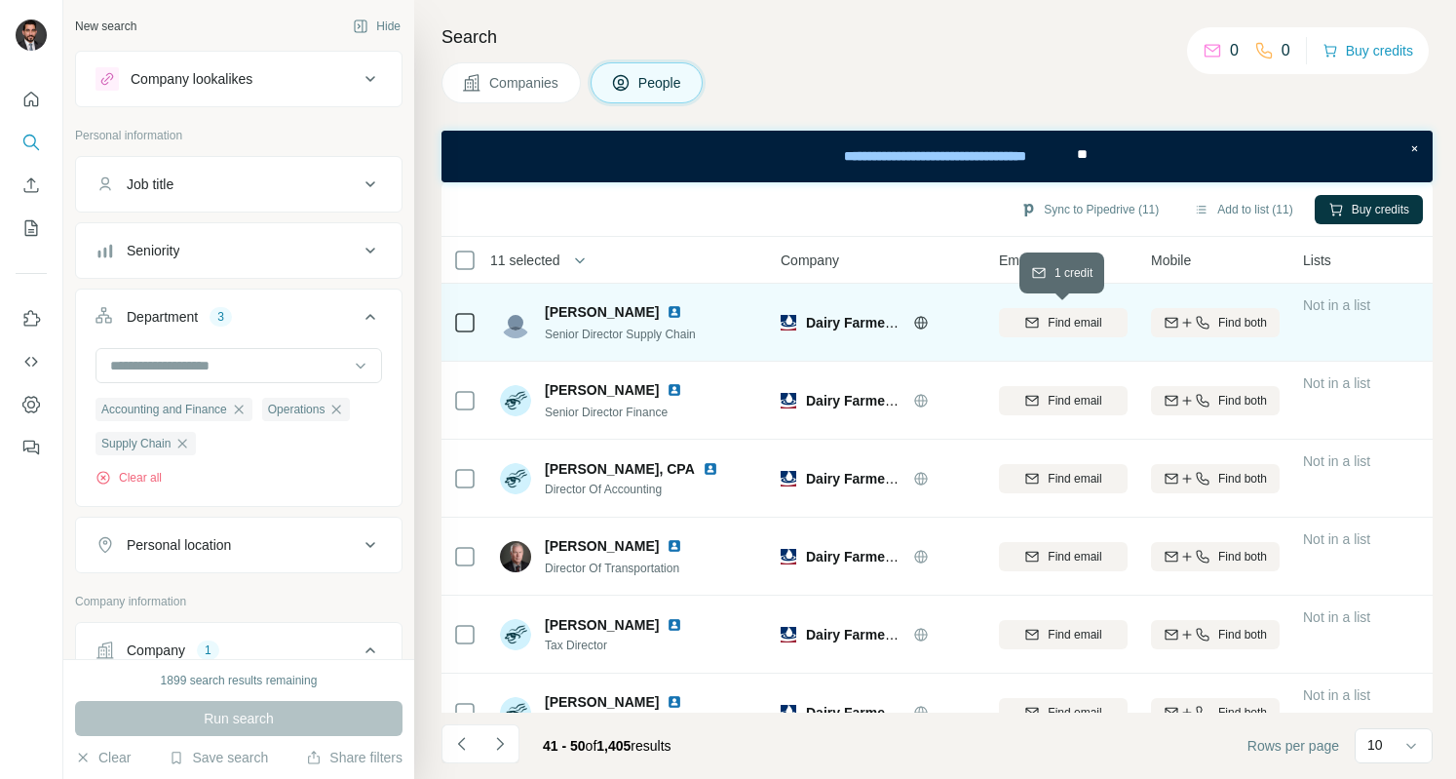
click at [1066, 330] on button "Find email" at bounding box center [1063, 322] width 129 height 29
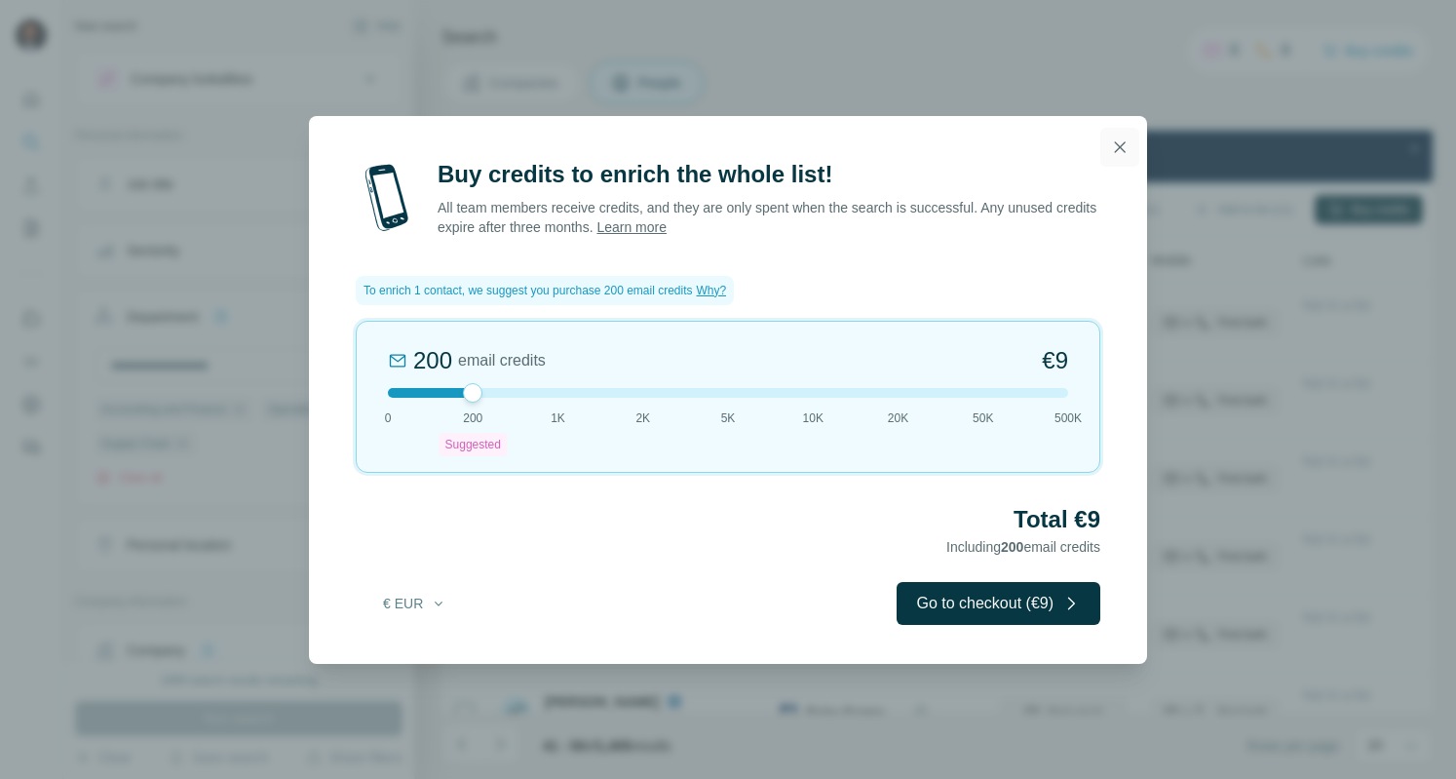
click at [1125, 145] on icon "button" at bounding box center [1119, 146] width 19 height 19
